Goal: Information Seeking & Learning: Learn about a topic

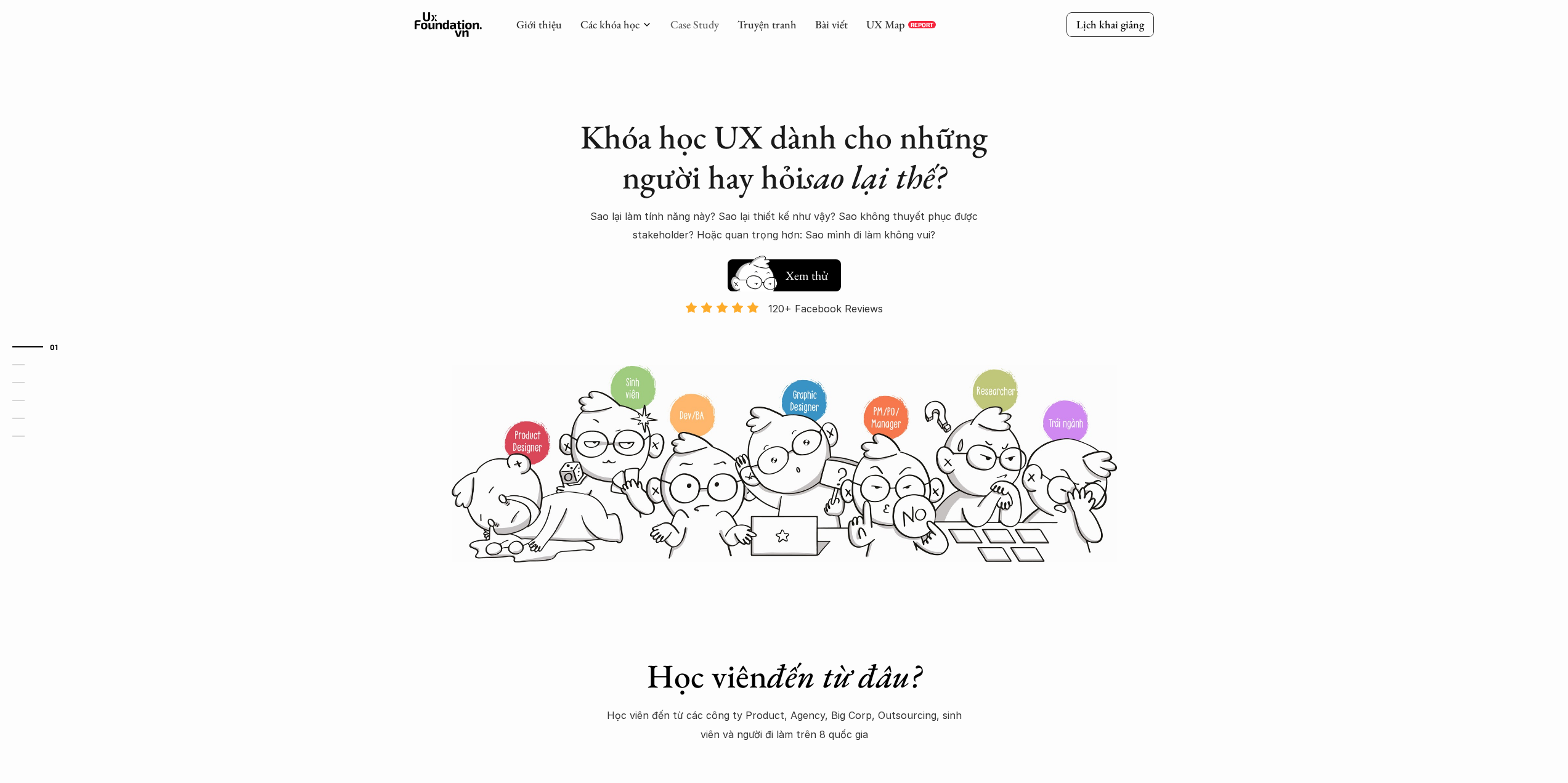
click at [675, 28] on link "Case Study" at bounding box center [694, 24] width 49 height 14
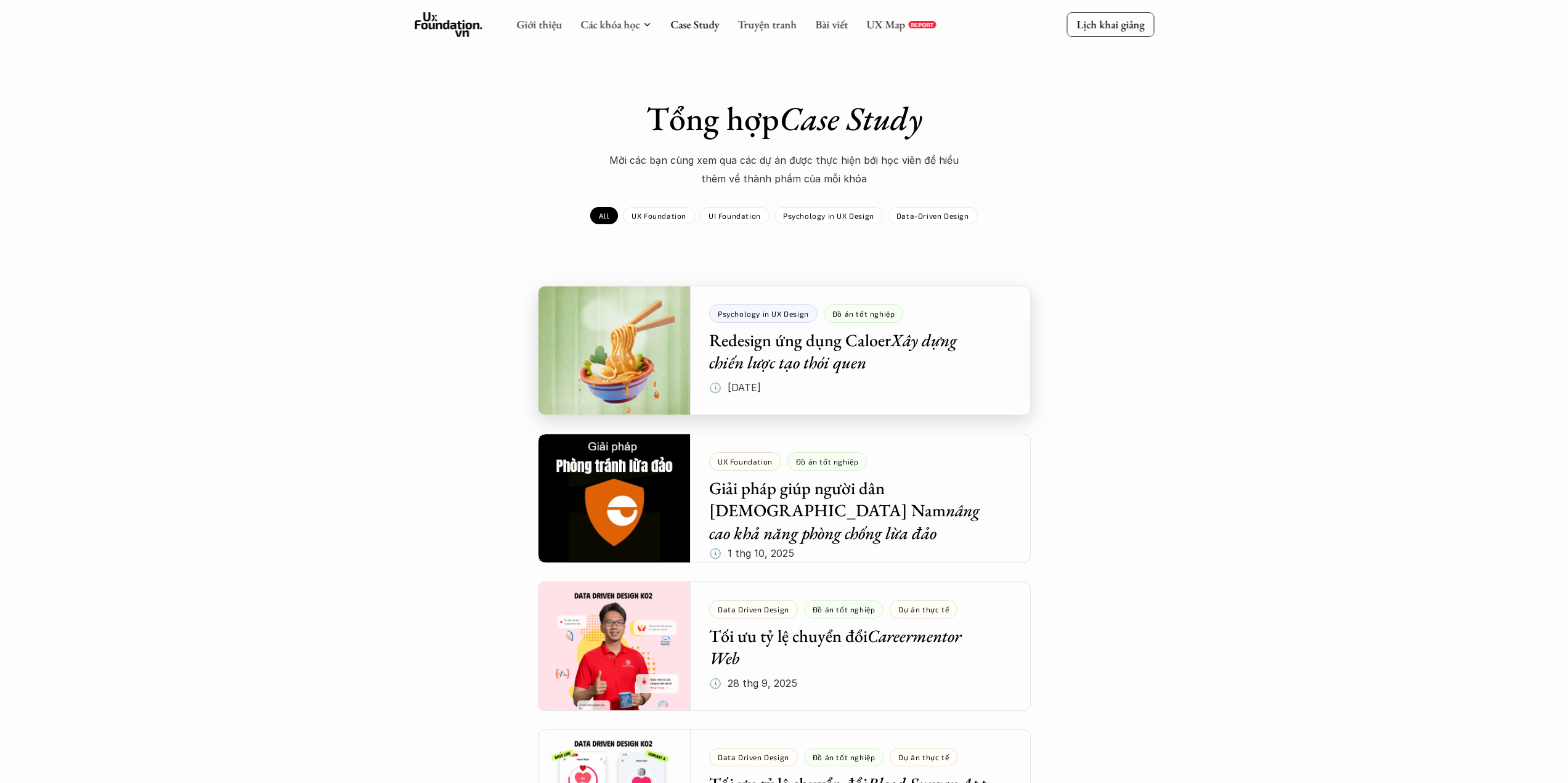
click at [846, 361] on div at bounding box center [784, 351] width 493 height 129
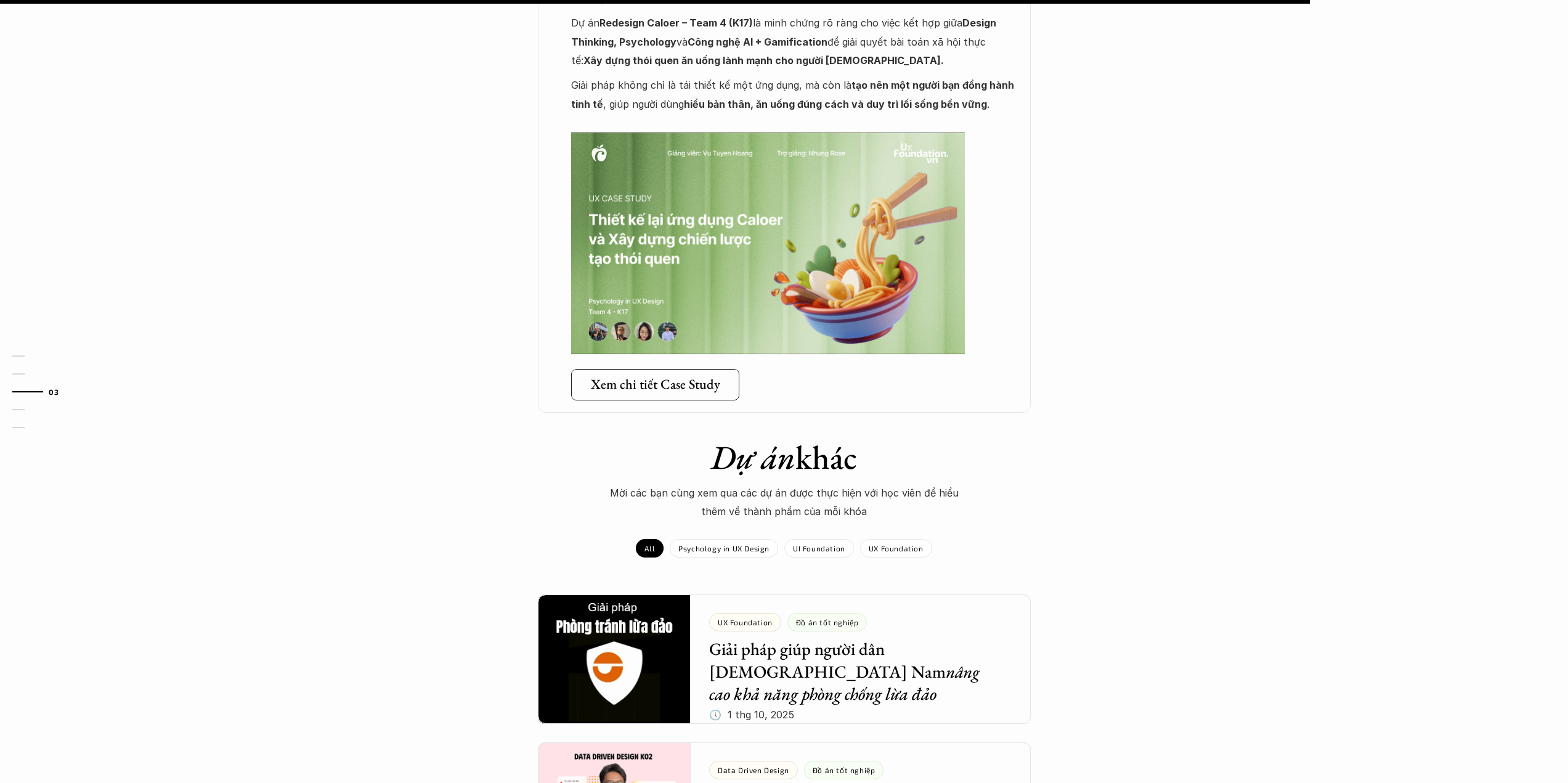
scroll to position [2217, 0]
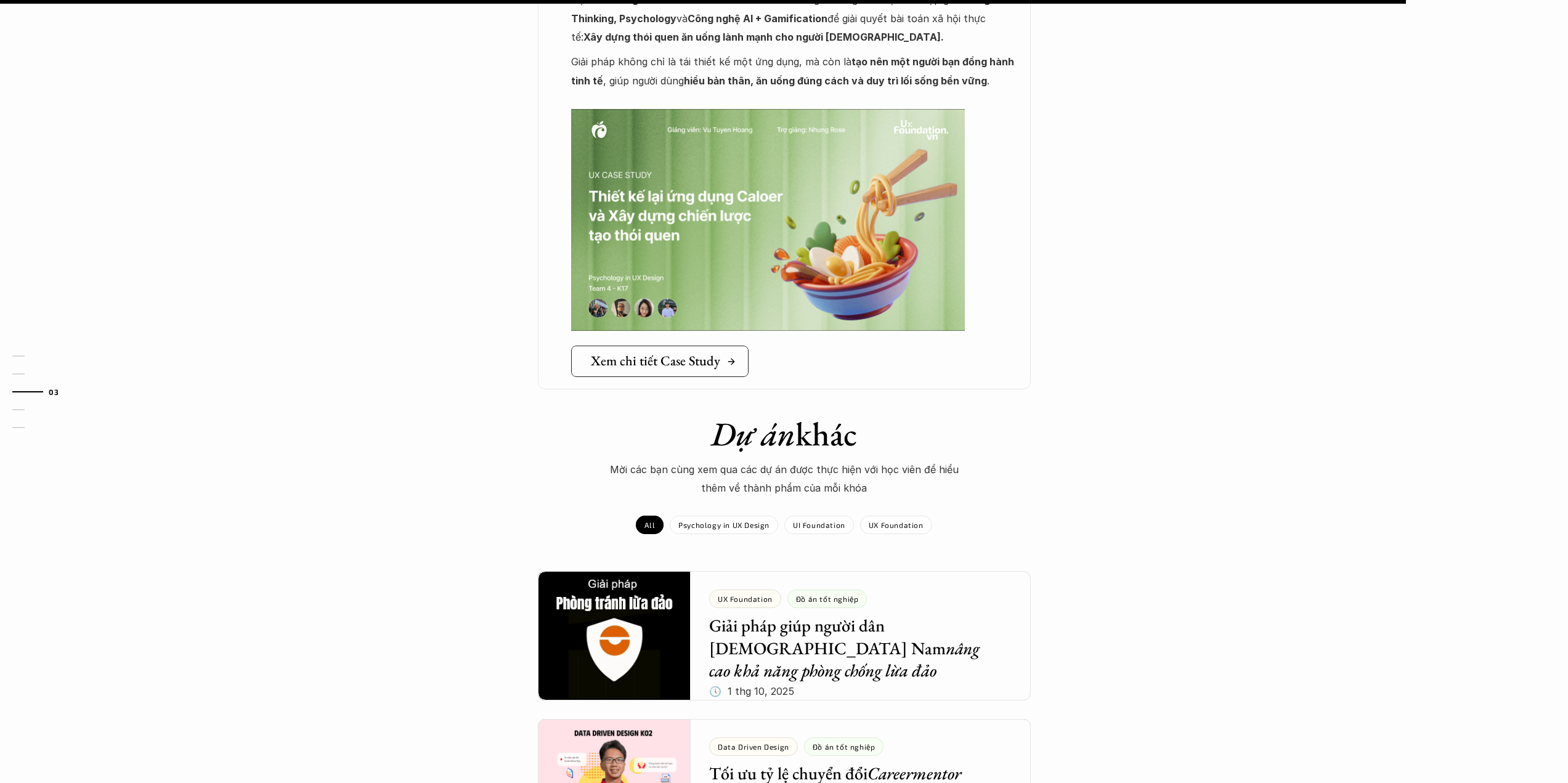
click at [677, 353] on h5 "Xem chi tiết Case Study" at bounding box center [656, 360] width 129 height 16
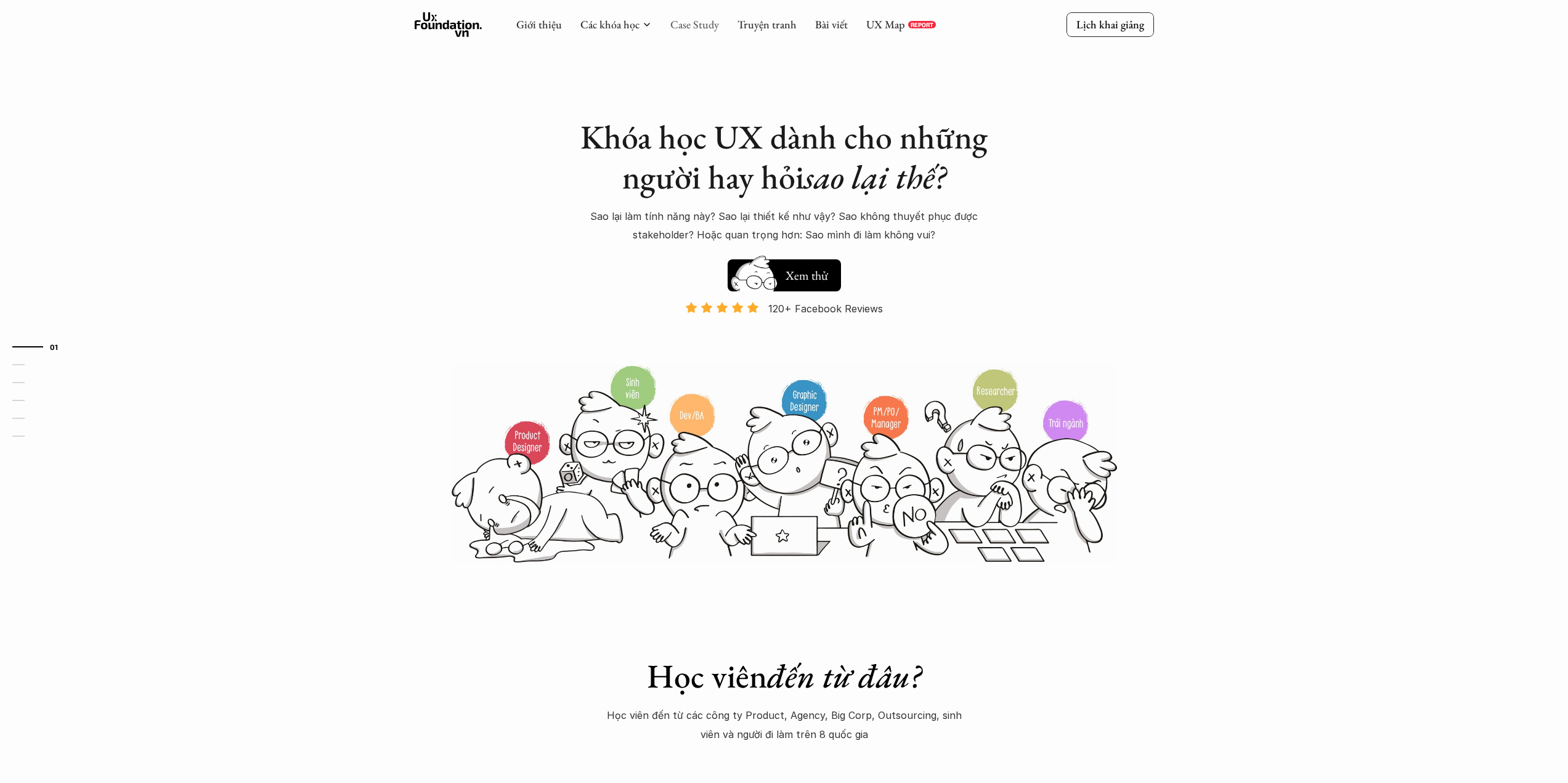
click at [713, 19] on link "Case Study" at bounding box center [694, 24] width 49 height 14
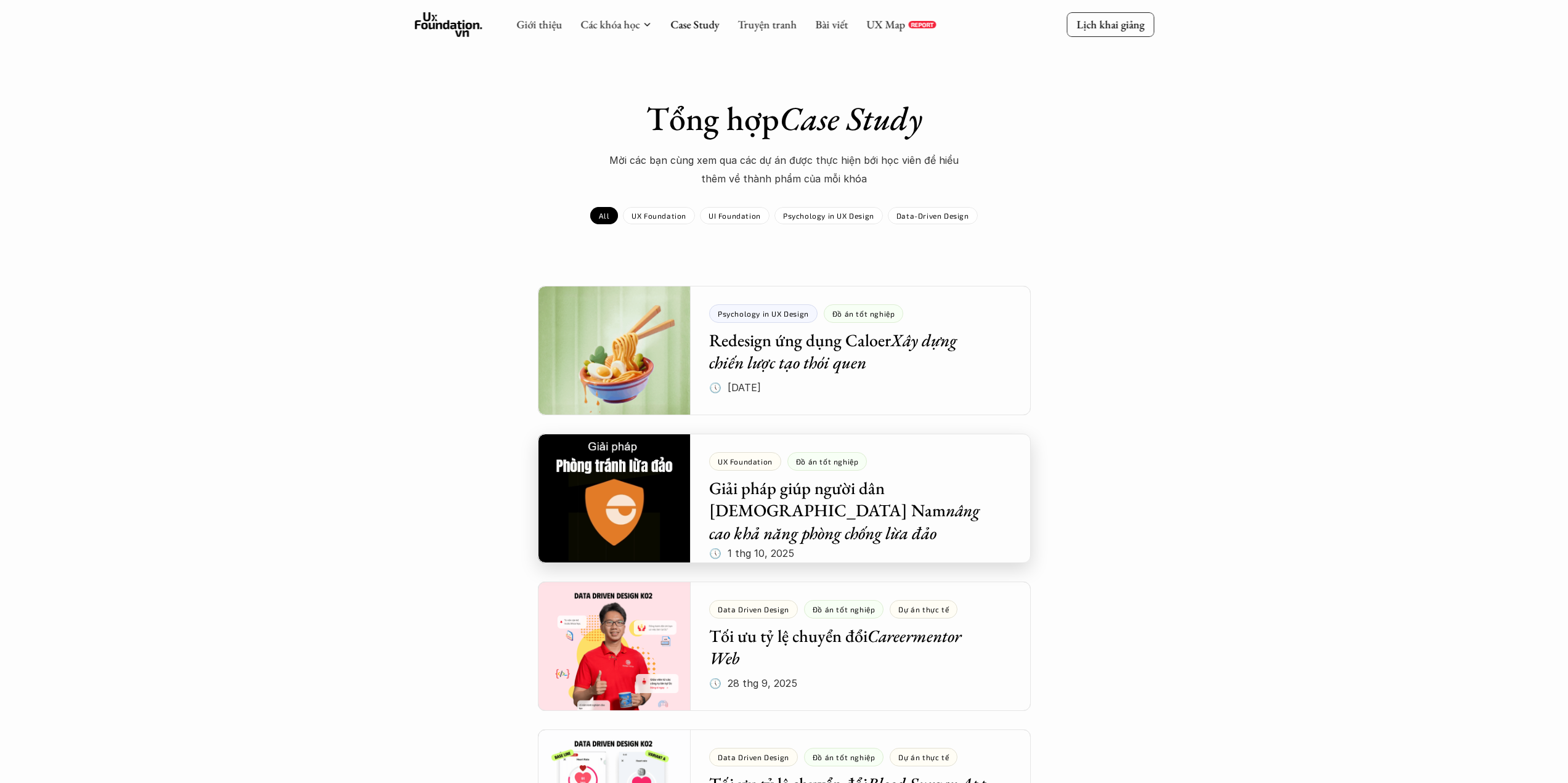
click at [961, 471] on div at bounding box center [784, 498] width 493 height 129
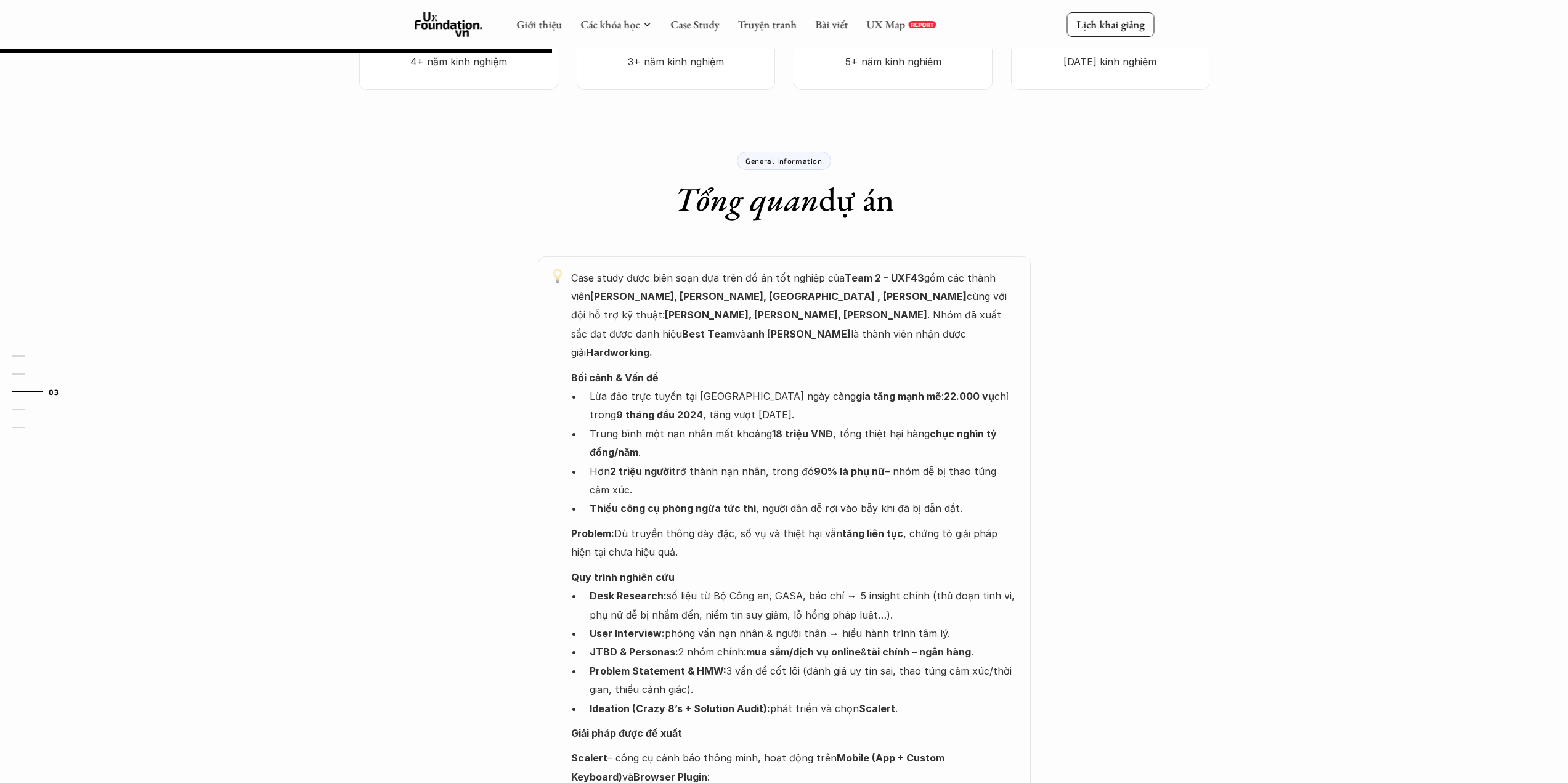
scroll to position [536, 0]
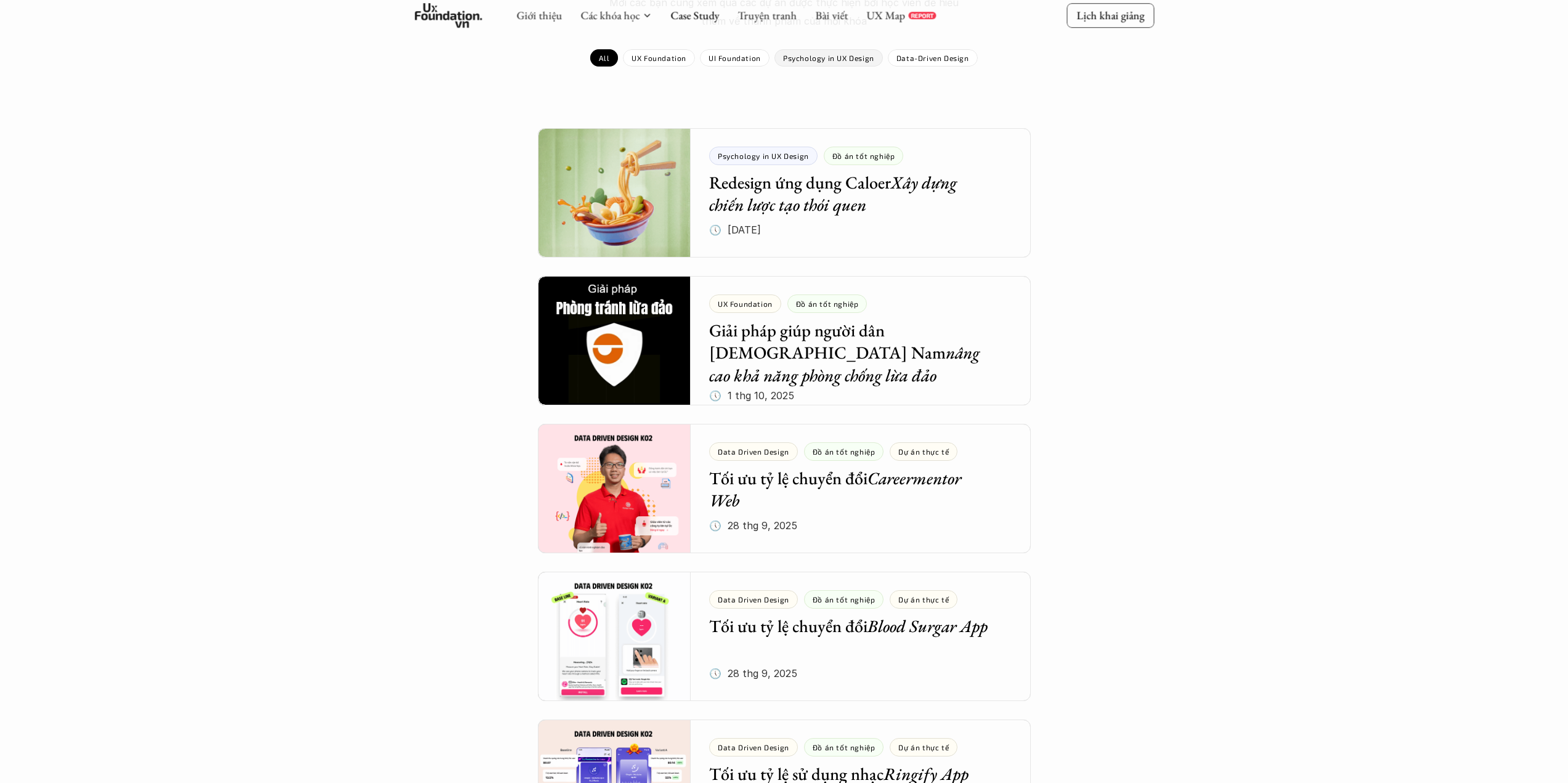
scroll to position [185, 0]
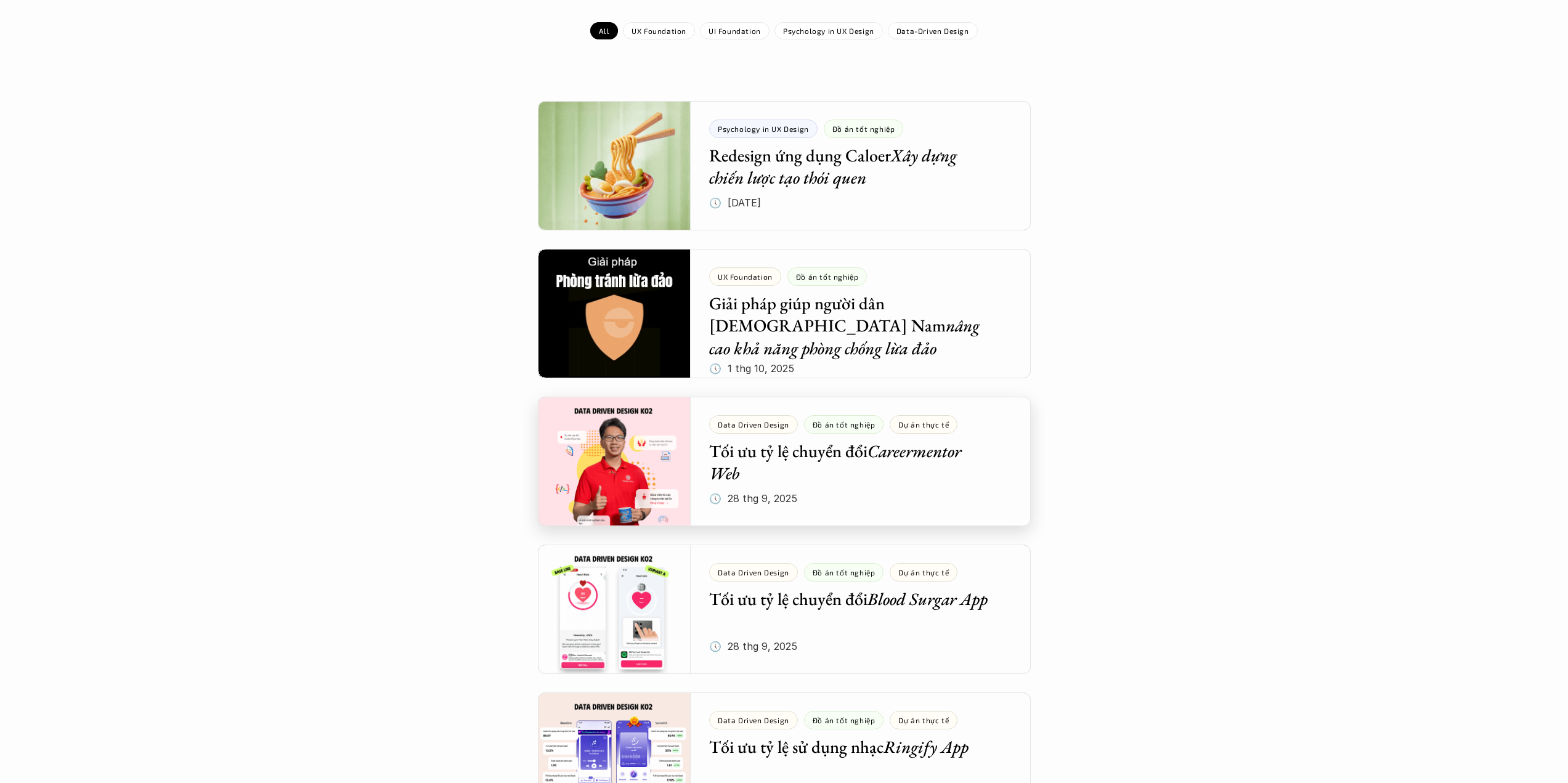
click at [825, 459] on div at bounding box center [784, 461] width 493 height 129
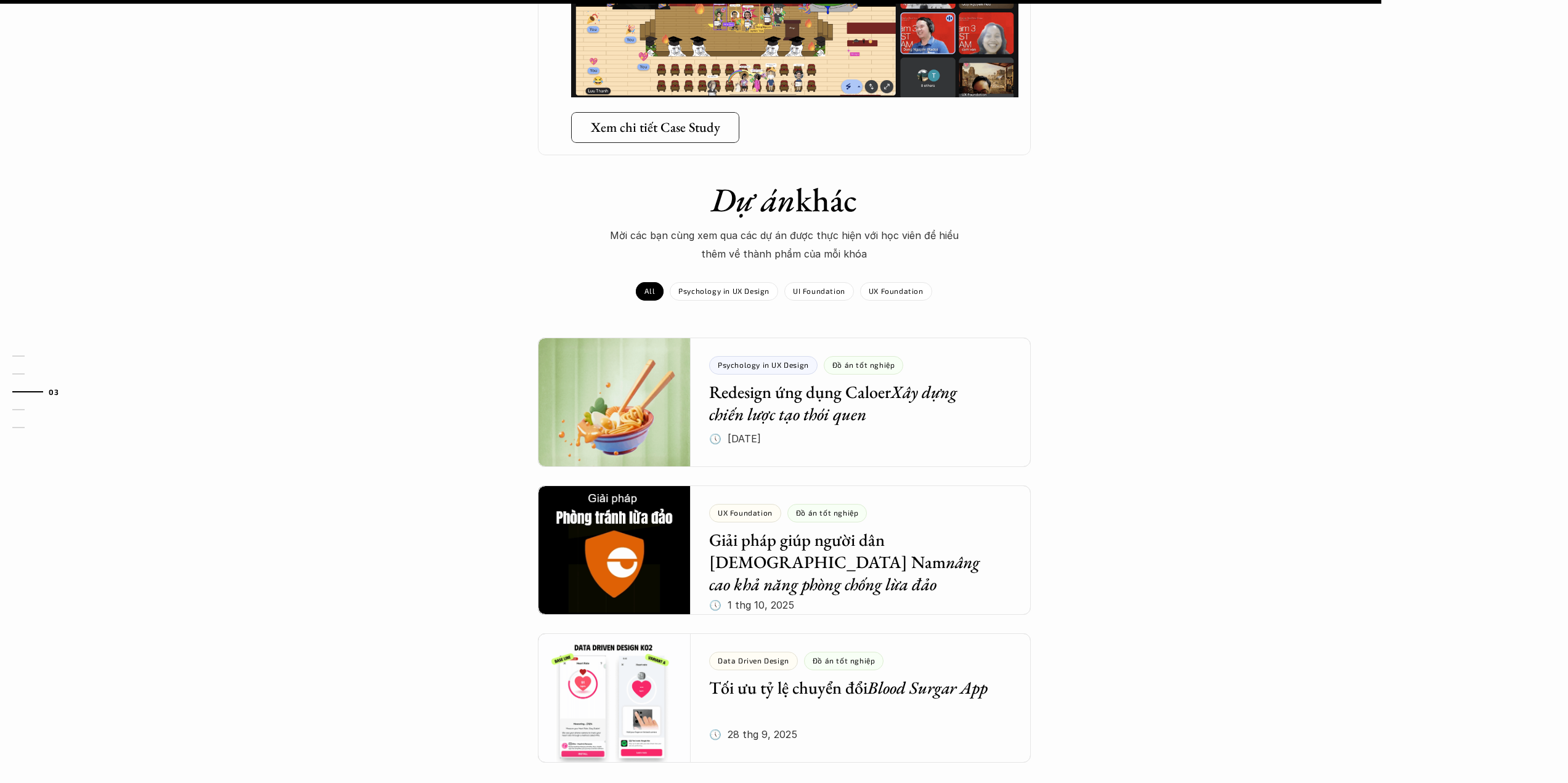
scroll to position [1478, 0]
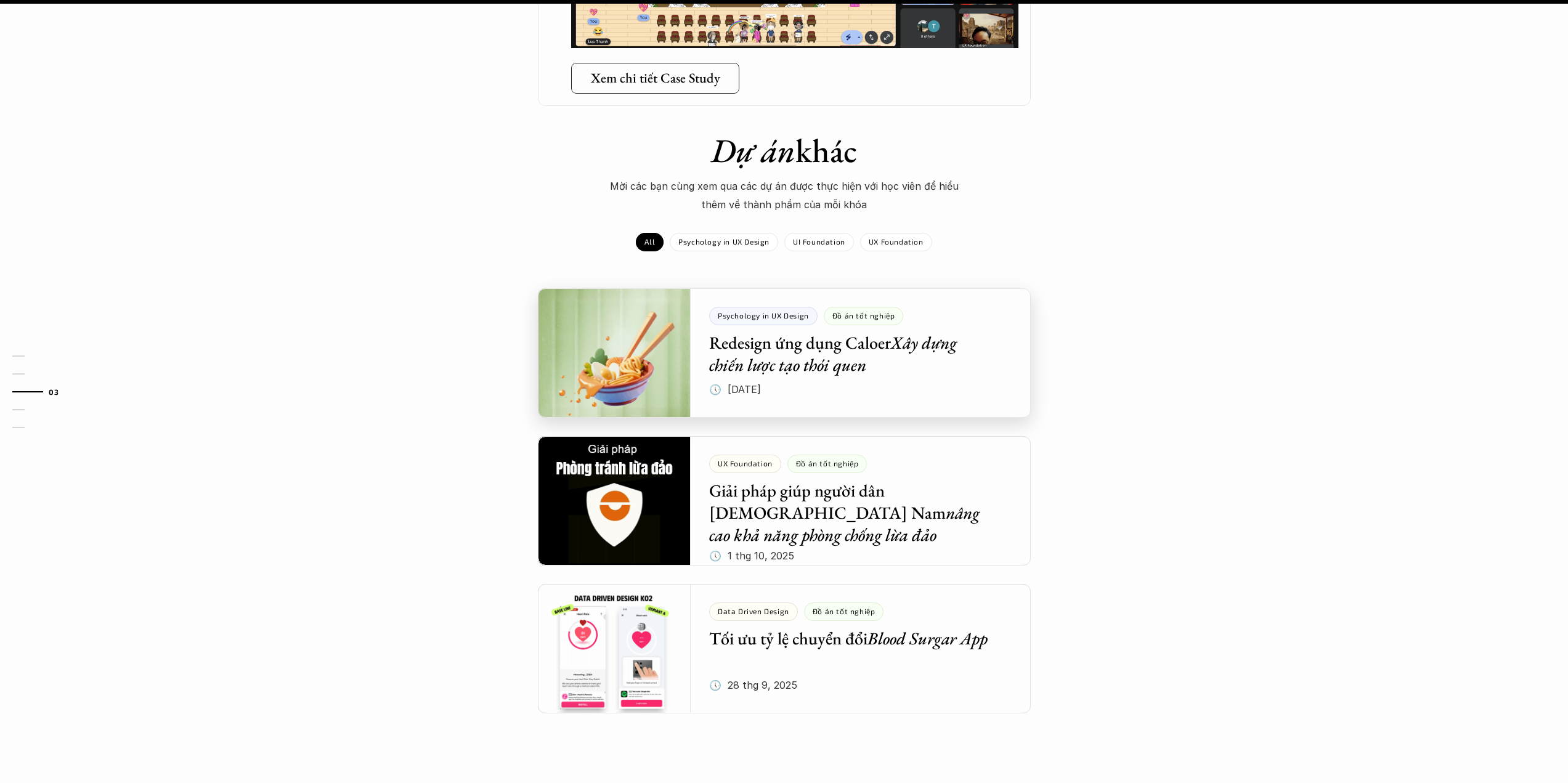
click at [641, 344] on div at bounding box center [784, 353] width 493 height 129
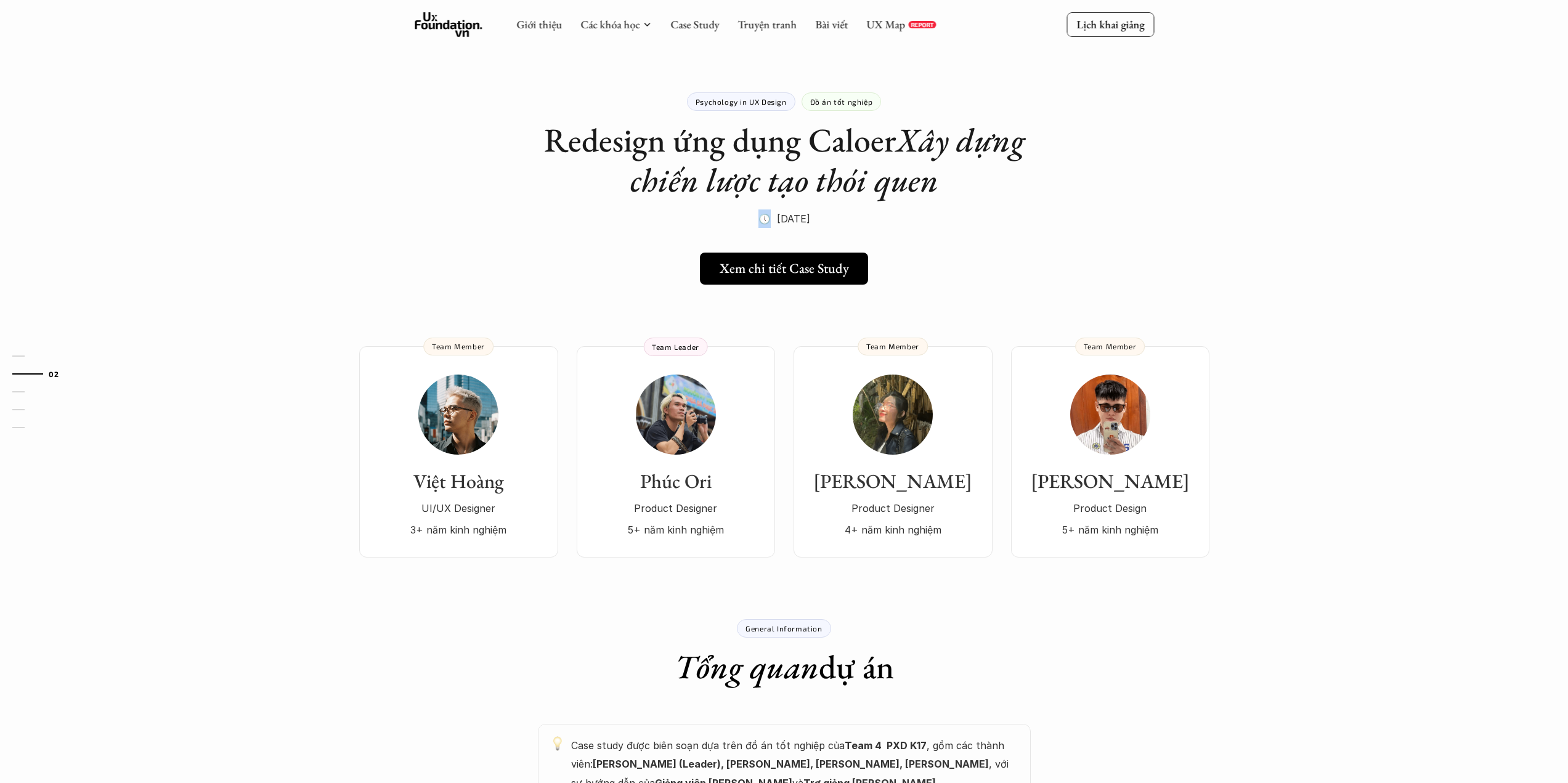
drag, startPoint x: 749, startPoint y: 218, endPoint x: 734, endPoint y: 221, distance: 15.3
click at [734, 221] on div "Psychology in UX Design Đồ án tốt nghiệp Redesign ứng dụng Caloer Xây dựng chiế…" at bounding box center [784, 144] width 493 height 166
click at [772, 212] on p "🕔 [DATE]" at bounding box center [784, 218] width 52 height 19
drag, startPoint x: 751, startPoint y: 217, endPoint x: 729, endPoint y: 220, distance: 22.2
click at [729, 220] on div "Psychology in UX Design Đồ án tốt nghiệp Redesign ứng dụng Caloer Xây dựng chiế…" at bounding box center [784, 144] width 493 height 166
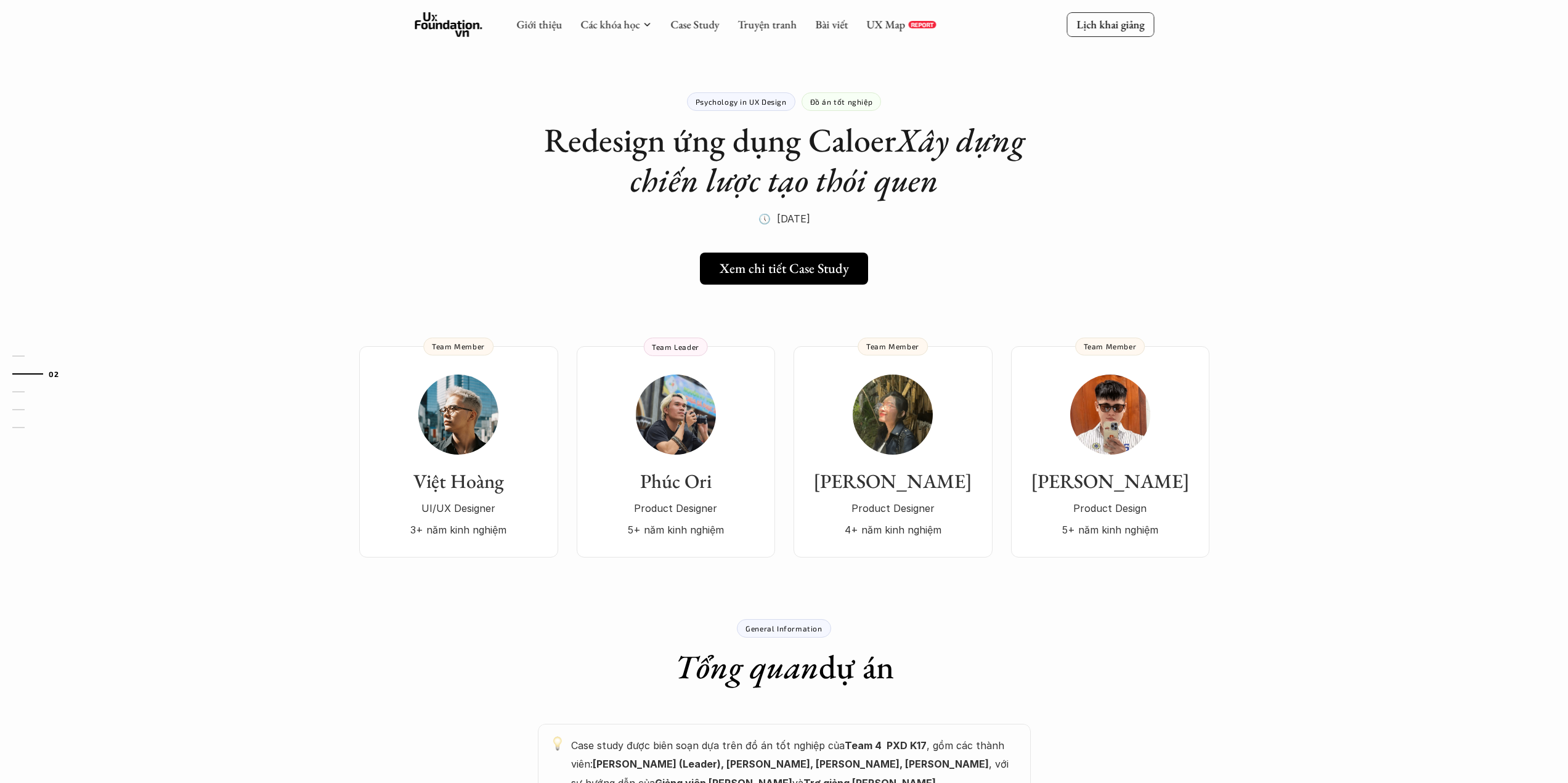
click at [717, 220] on div "Psychology in UX Design Đồ án tốt nghiệp Redesign ứng dụng Caloer Xây dựng chiế…" at bounding box center [784, 144] width 493 height 166
click at [411, 460] on div "Việt Hoàng UI/UX Designer 3+ năm kinh nghiệm" at bounding box center [459, 456] width 174 height 164
click at [1092, 490] on h3 "[PERSON_NAME]" at bounding box center [1110, 480] width 173 height 23
click at [498, 455] on div "Việt Hoàng UI/UX Designer 3+ năm kinh nghiệm" at bounding box center [459, 456] width 174 height 164
click at [1045, 423] on div "Anh Tuấn Product Design 5+ năm kinh nghiệm" at bounding box center [1110, 456] width 173 height 164
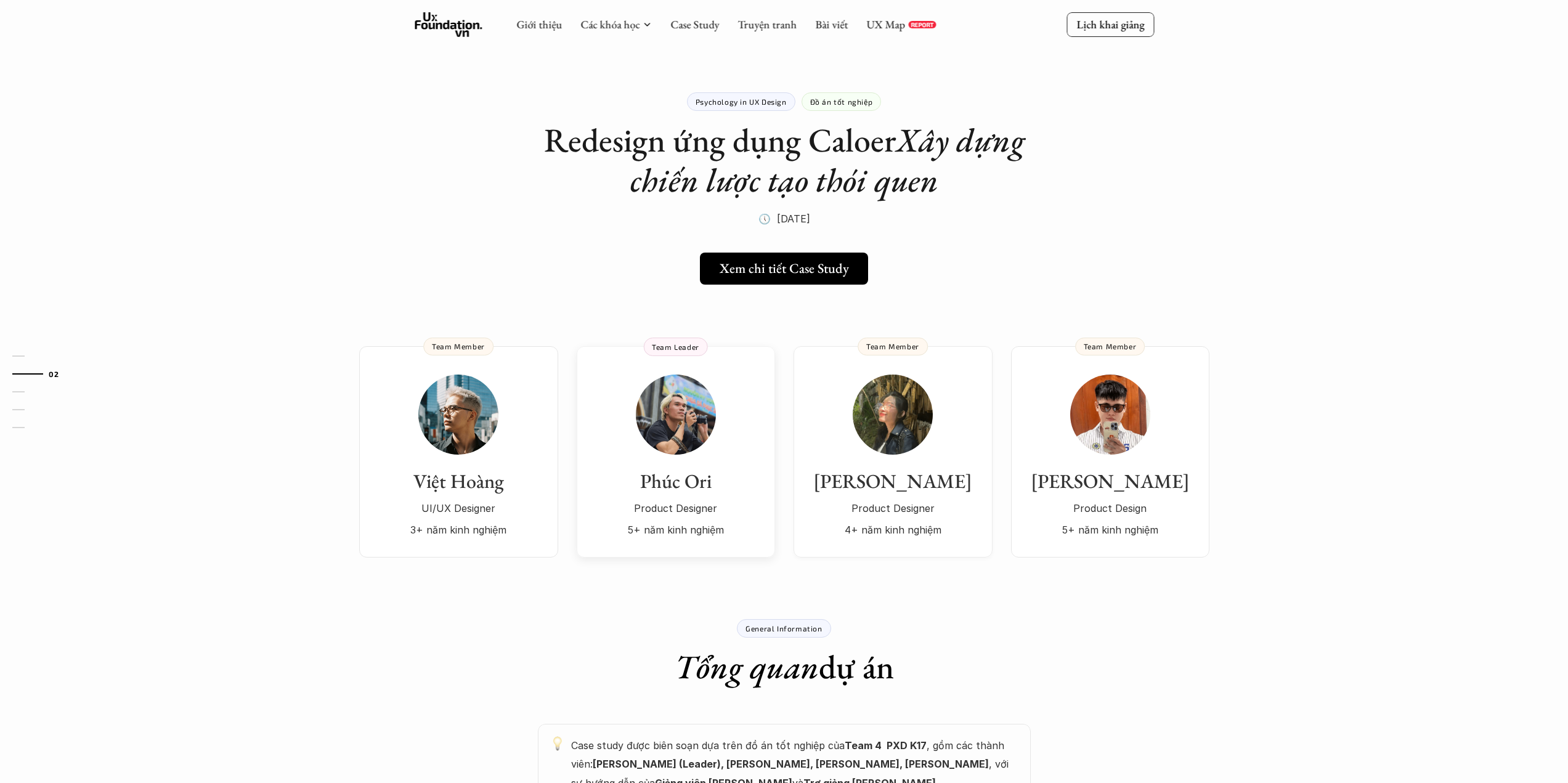
click at [724, 465] on div "Phúc Ori Product Designer 5+ năm kinh nghiệm" at bounding box center [675, 456] width 173 height 164
click at [544, 438] on div "Việt Hoàng UI/UX Designer 3+ năm kinh nghiệm" at bounding box center [459, 456] width 174 height 164
